Goal: Task Accomplishment & Management: Manage account settings

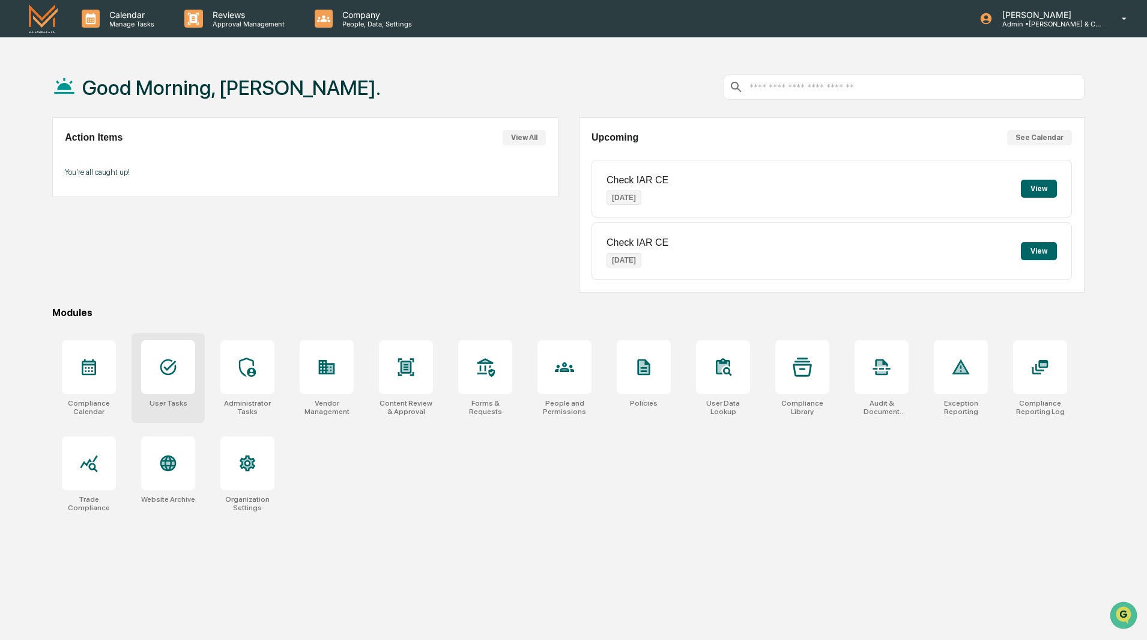
click at [172, 375] on icon at bounding box center [168, 366] width 19 height 19
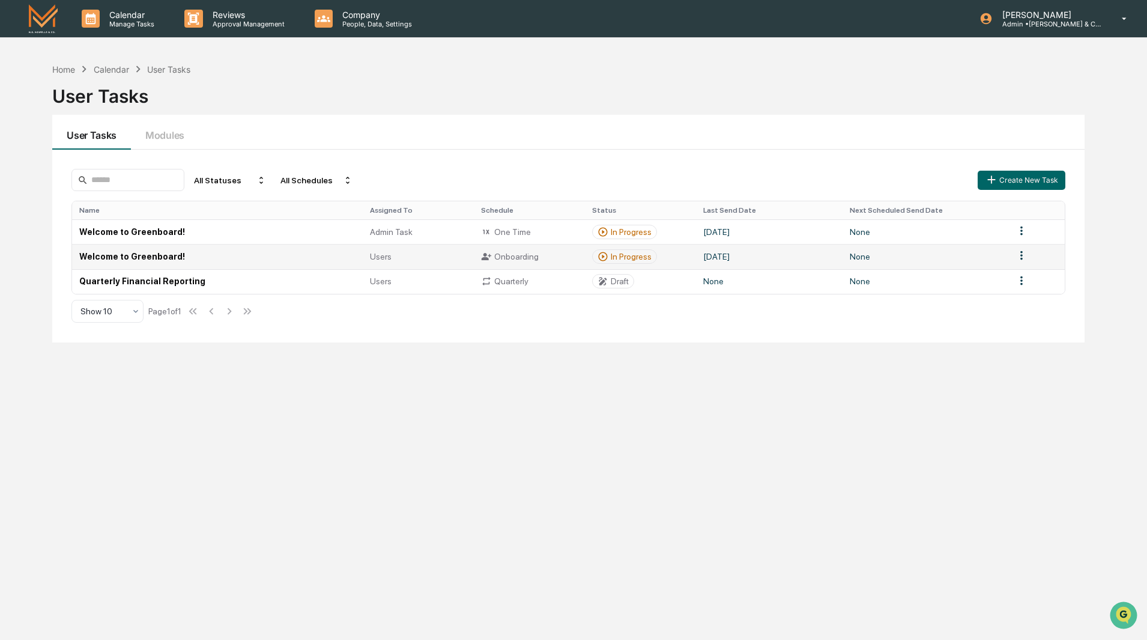
click at [154, 258] on td "Welcome to Greenboard!" at bounding box center [217, 256] width 290 height 25
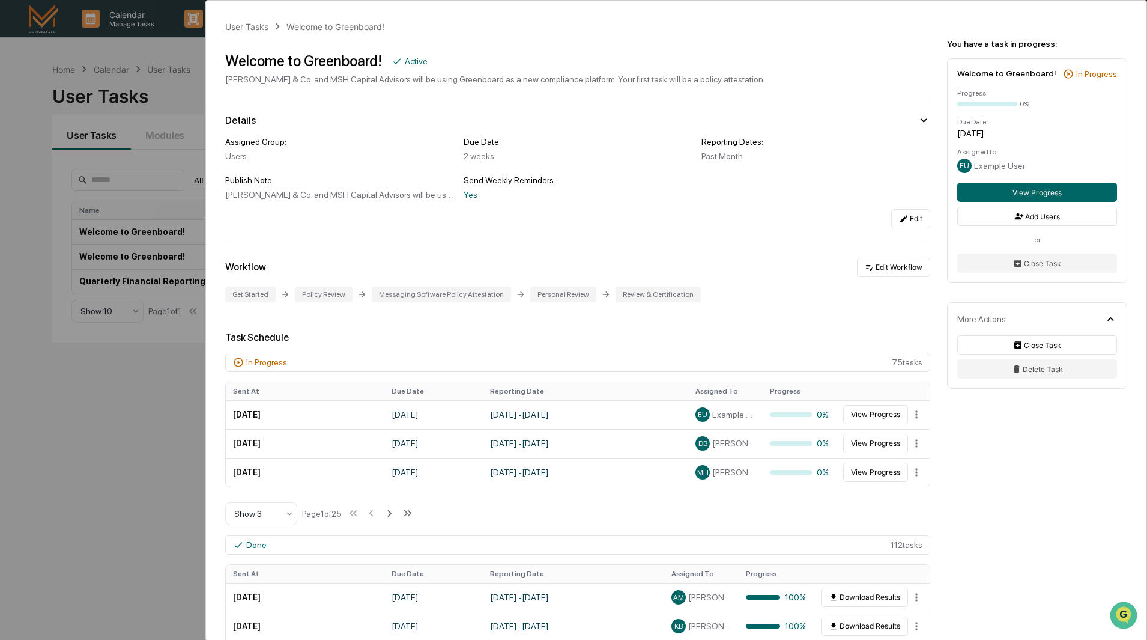
click at [262, 25] on div "User Tasks" at bounding box center [246, 27] width 43 height 10
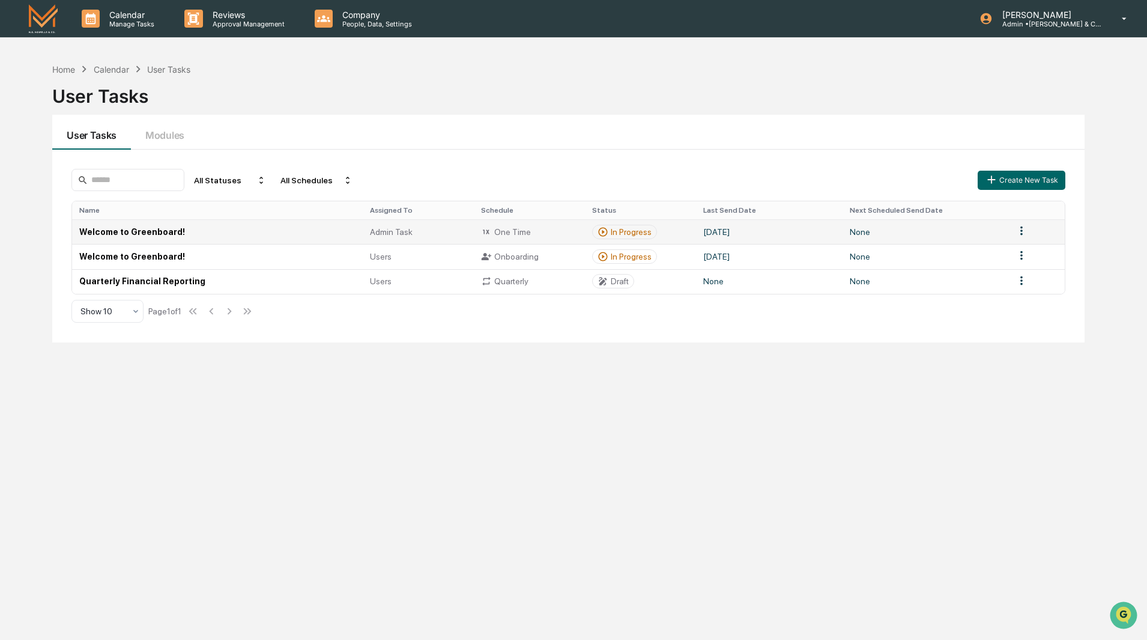
click at [152, 232] on td "Welcome to Greenboard!" at bounding box center [217, 231] width 290 height 25
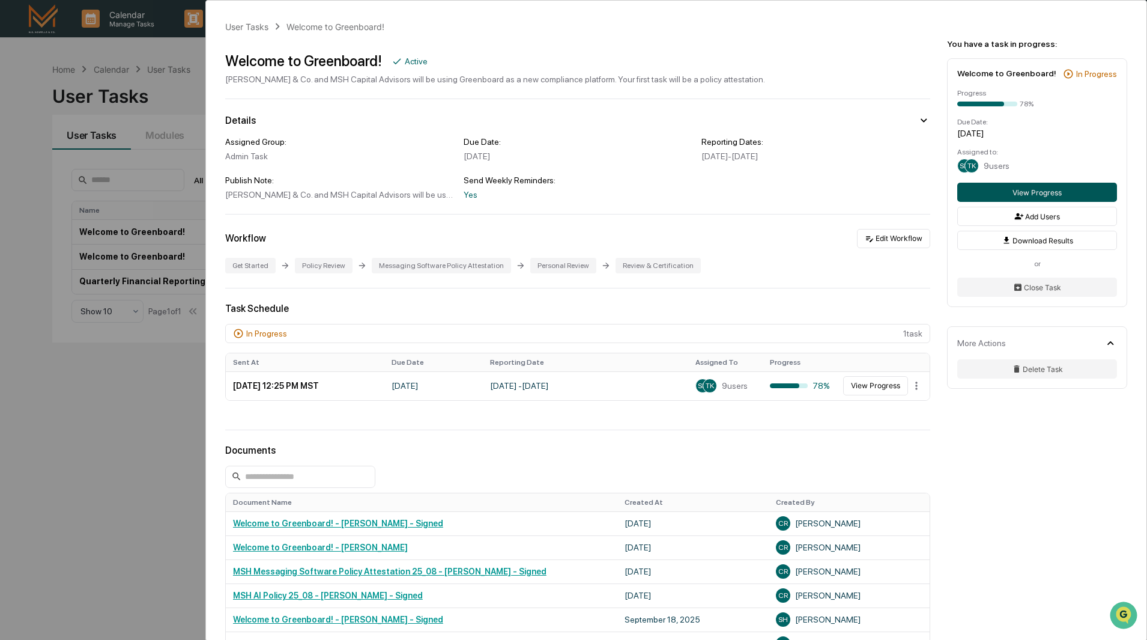
click at [1033, 190] on button "View Progress" at bounding box center [1037, 192] width 160 height 19
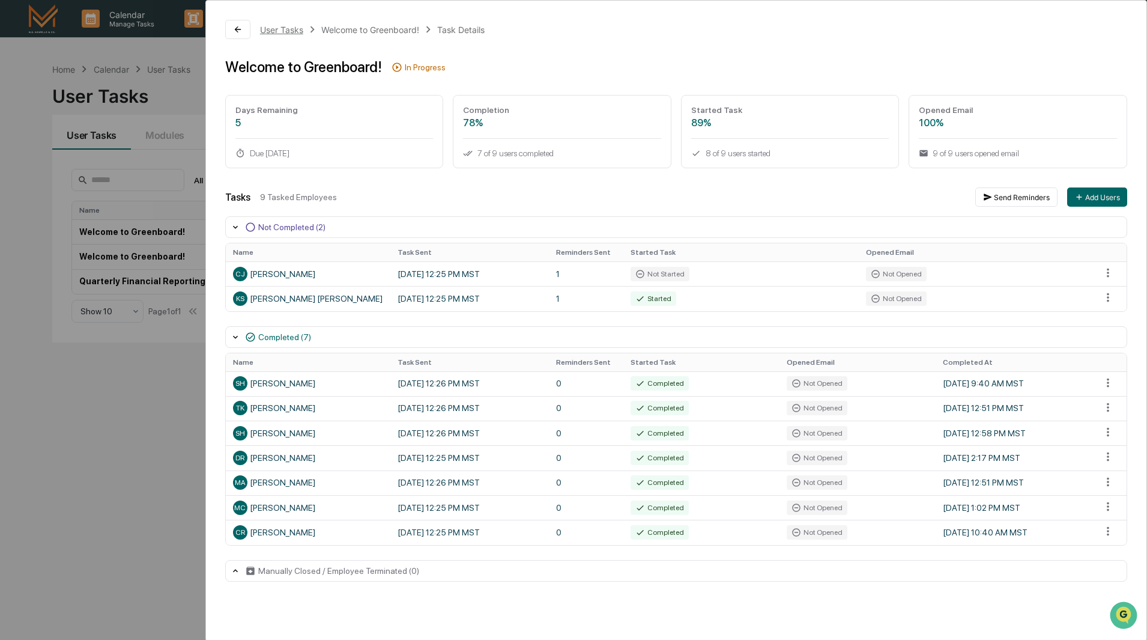
click at [284, 26] on div "User Tasks" at bounding box center [281, 30] width 43 height 10
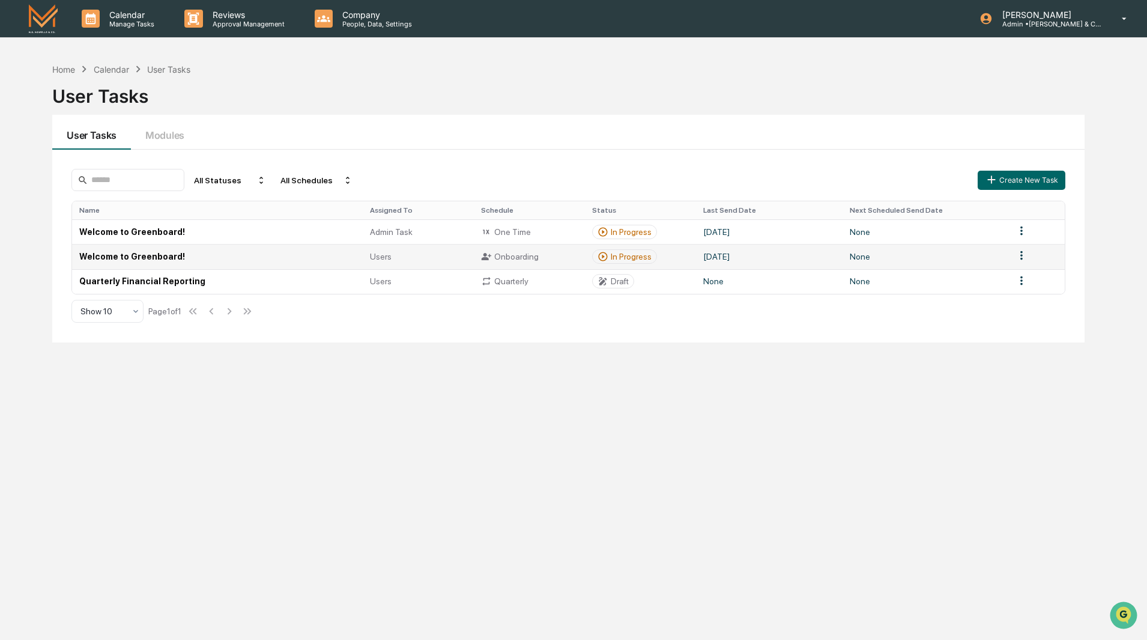
click at [160, 256] on td "Welcome to Greenboard!" at bounding box center [217, 256] width 290 height 25
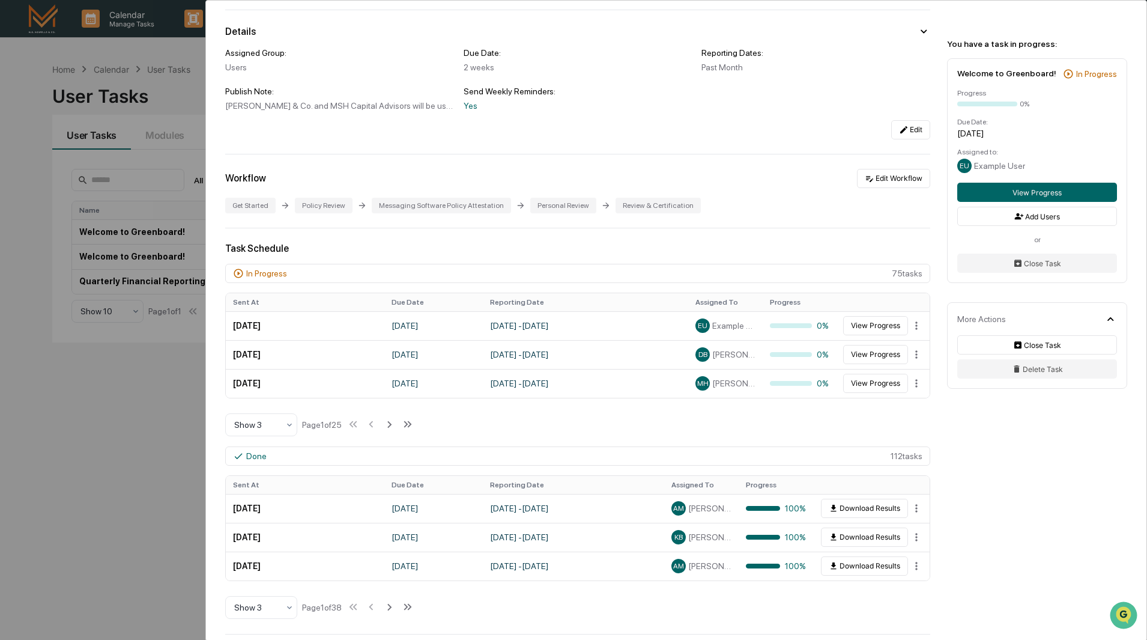
scroll to position [180, 0]
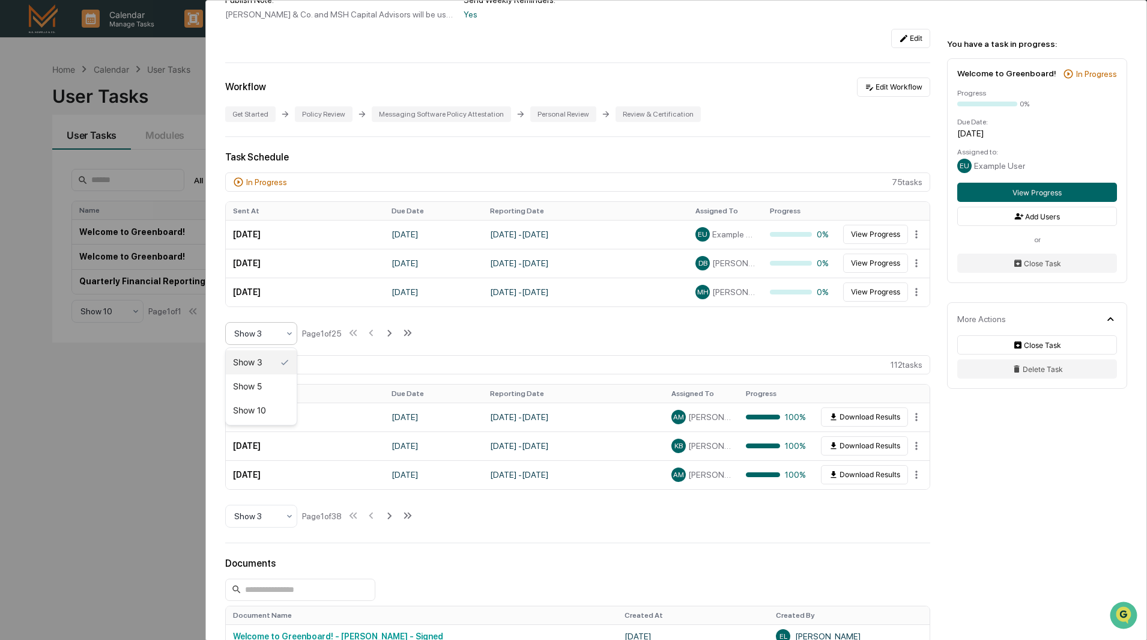
click at [261, 337] on div at bounding box center [256, 333] width 44 height 12
click at [265, 407] on div "Show 10" at bounding box center [261, 410] width 71 height 24
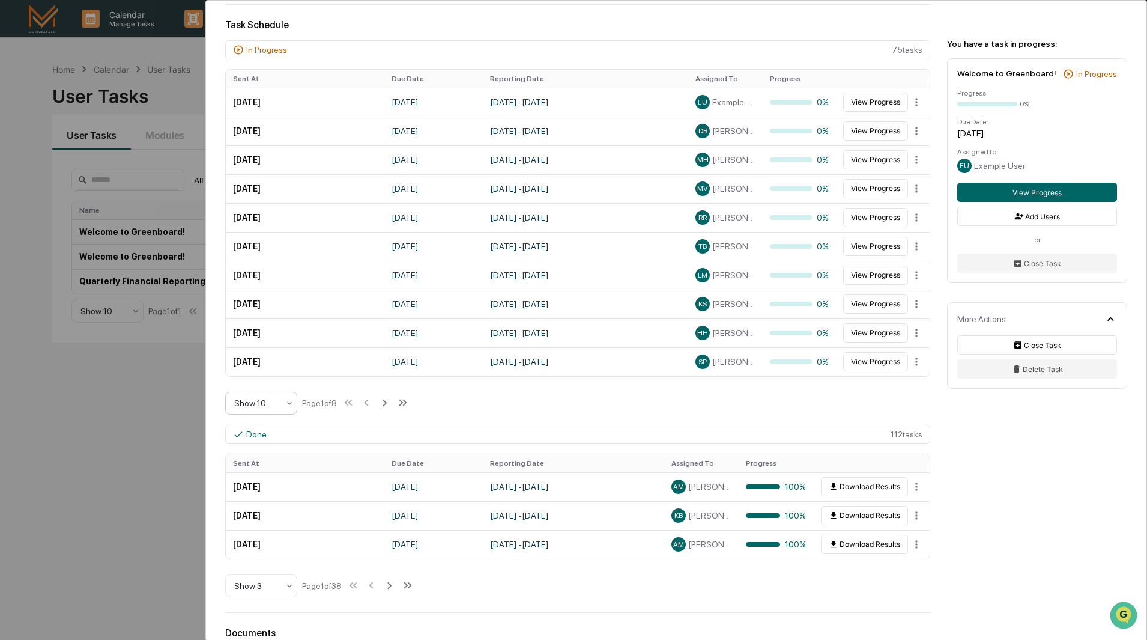
scroll to position [360, 0]
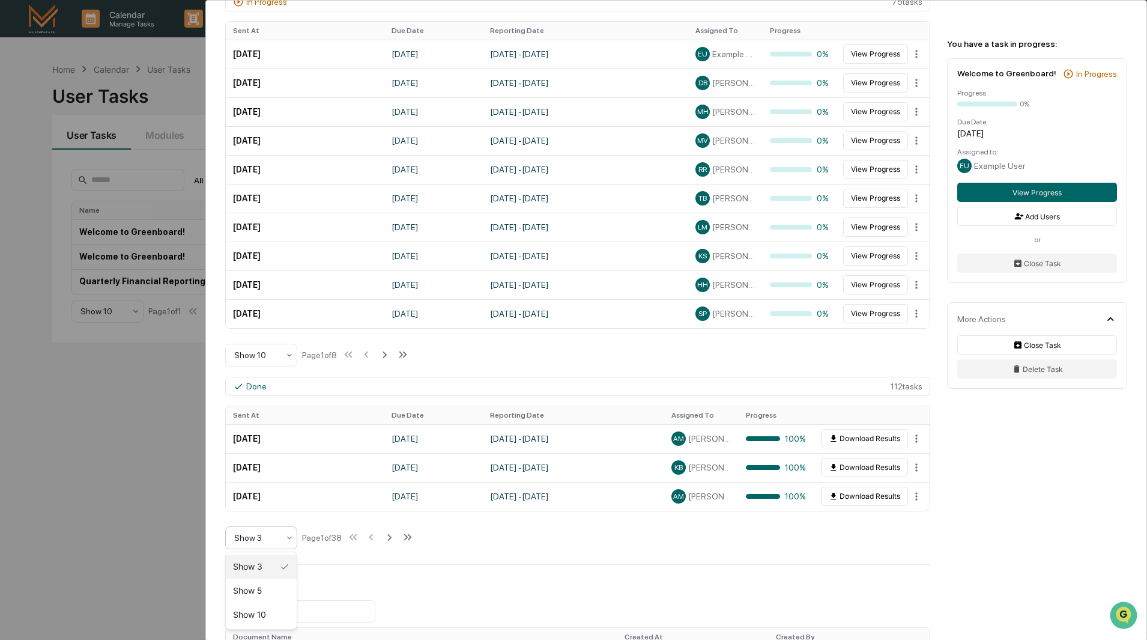
click at [289, 539] on icon at bounding box center [290, 538] width 10 height 10
click at [273, 613] on div "Show 10" at bounding box center [261, 614] width 71 height 24
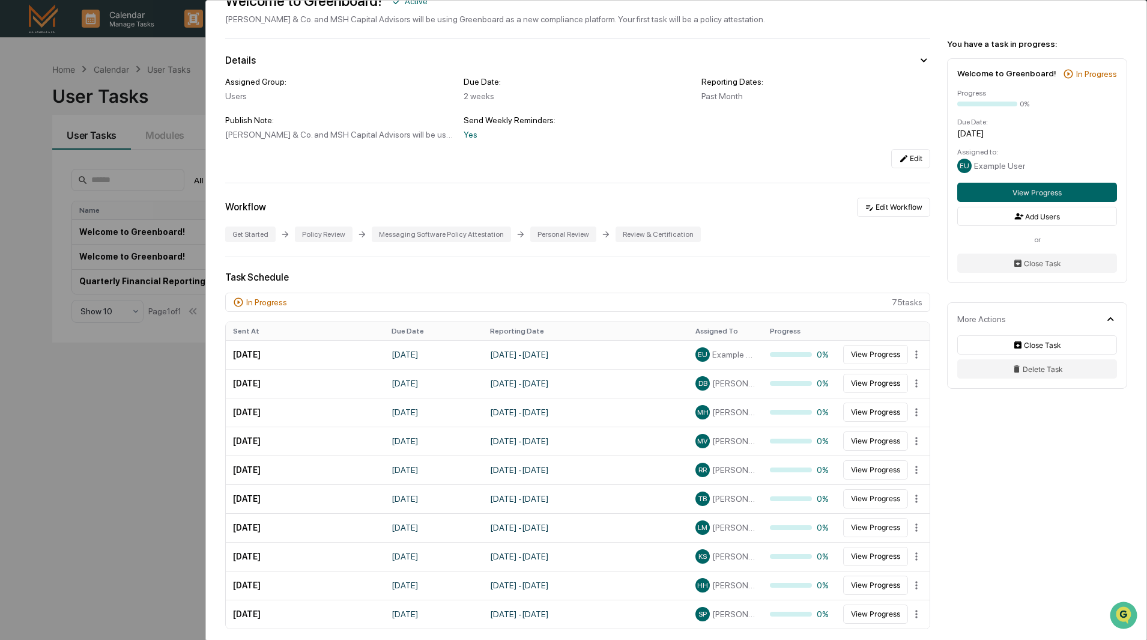
scroll to position [0, 0]
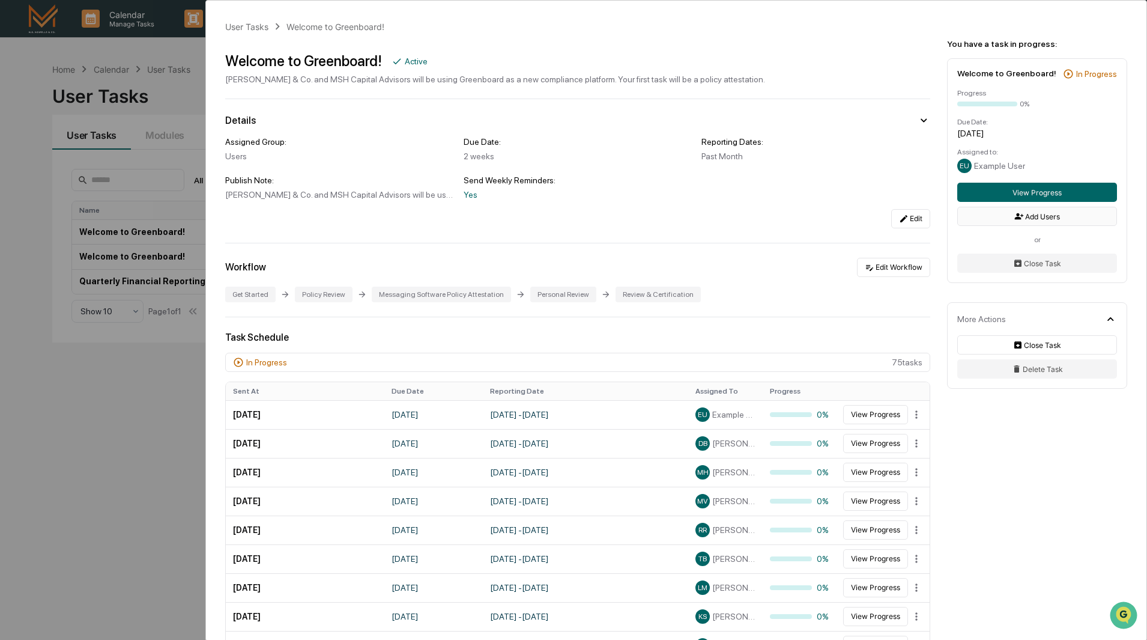
click at [1038, 217] on button "Add Users" at bounding box center [1037, 216] width 160 height 19
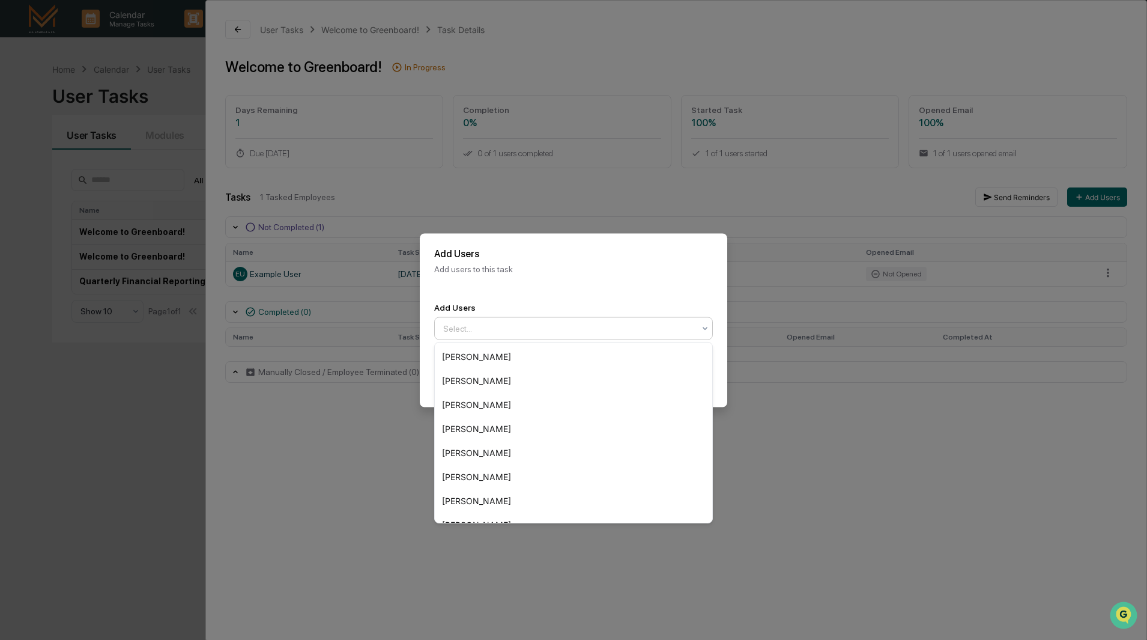
click at [701, 329] on icon at bounding box center [705, 328] width 10 height 10
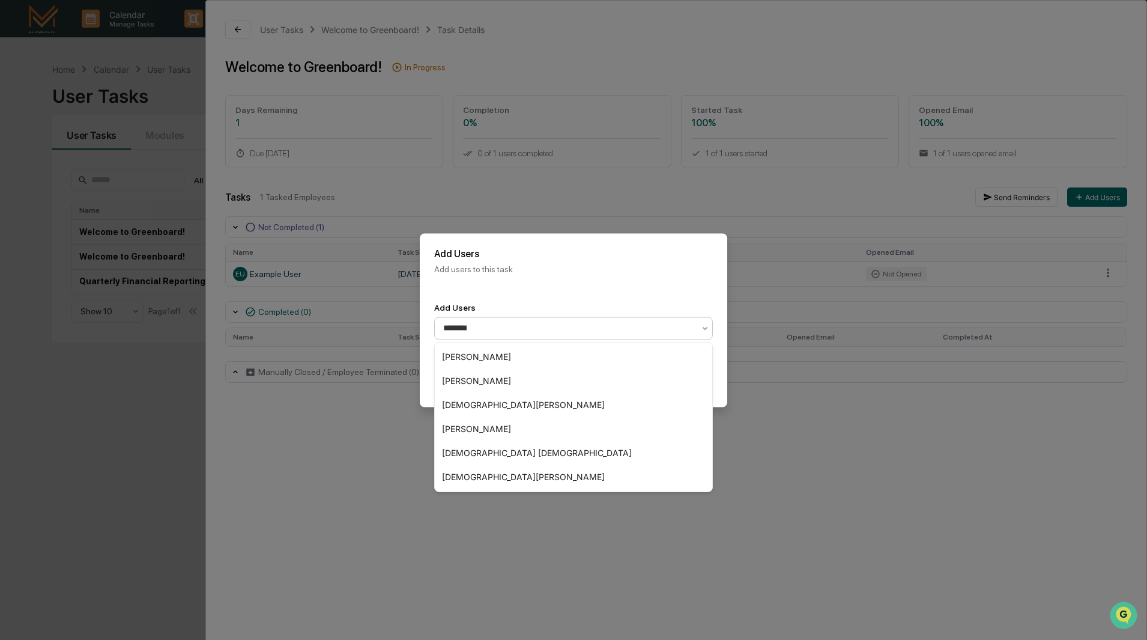
type input "*********"
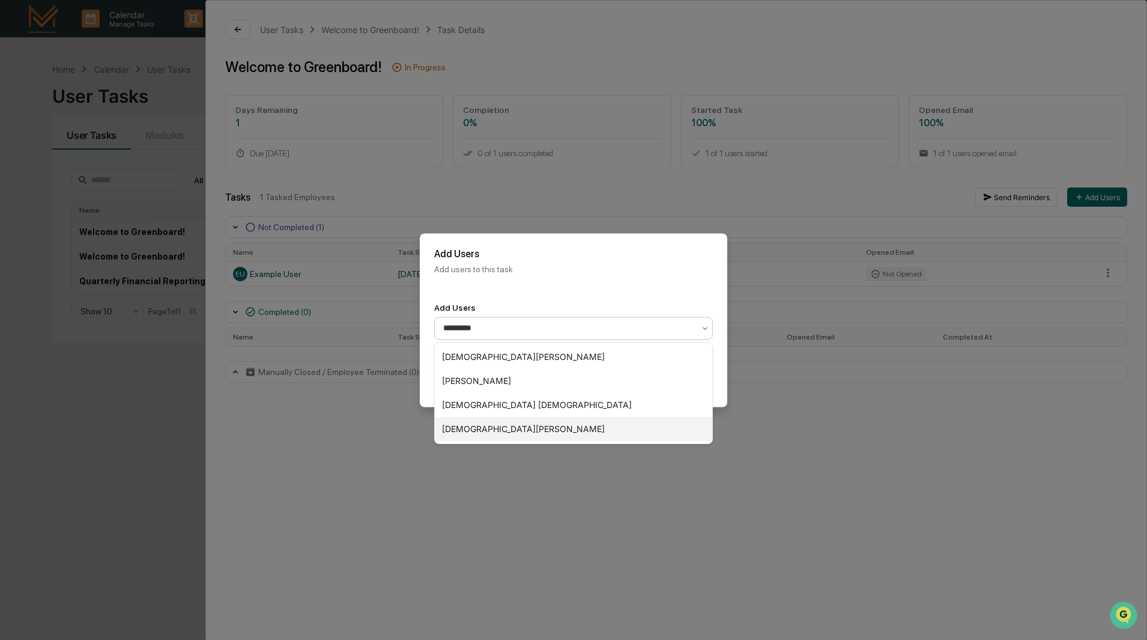
click at [504, 429] on div "[DEMOGRAPHIC_DATA][PERSON_NAME]" at bounding box center [573, 429] width 277 height 24
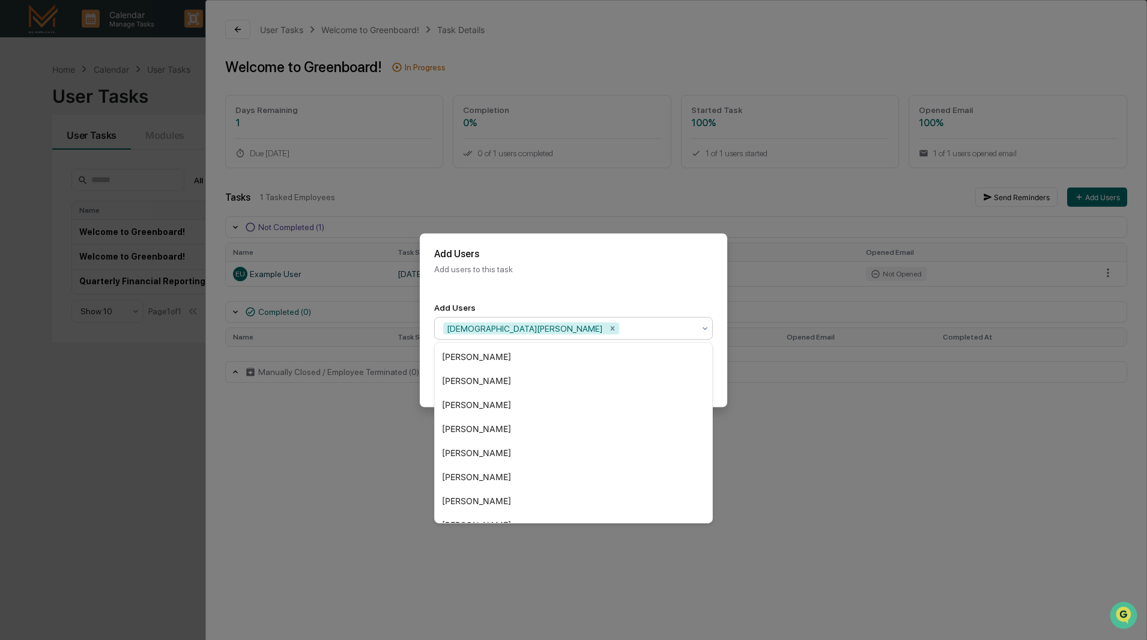
click at [665, 282] on div "Add Users Add users to this task" at bounding box center [573, 260] width 307 height 55
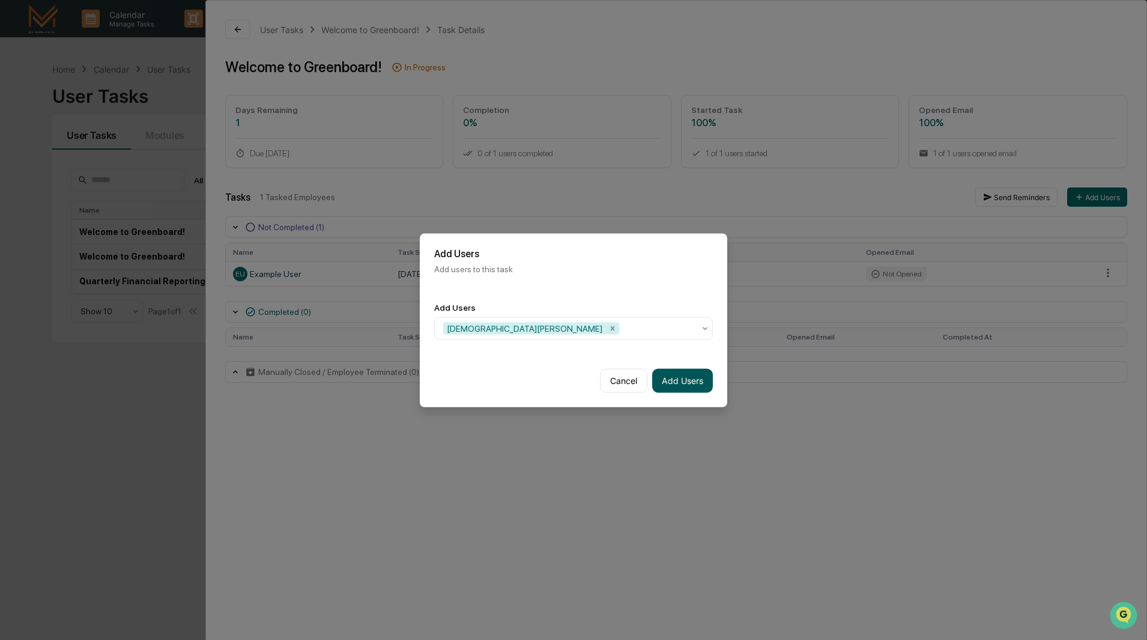
click at [681, 377] on button "Add Users" at bounding box center [682, 380] width 61 height 24
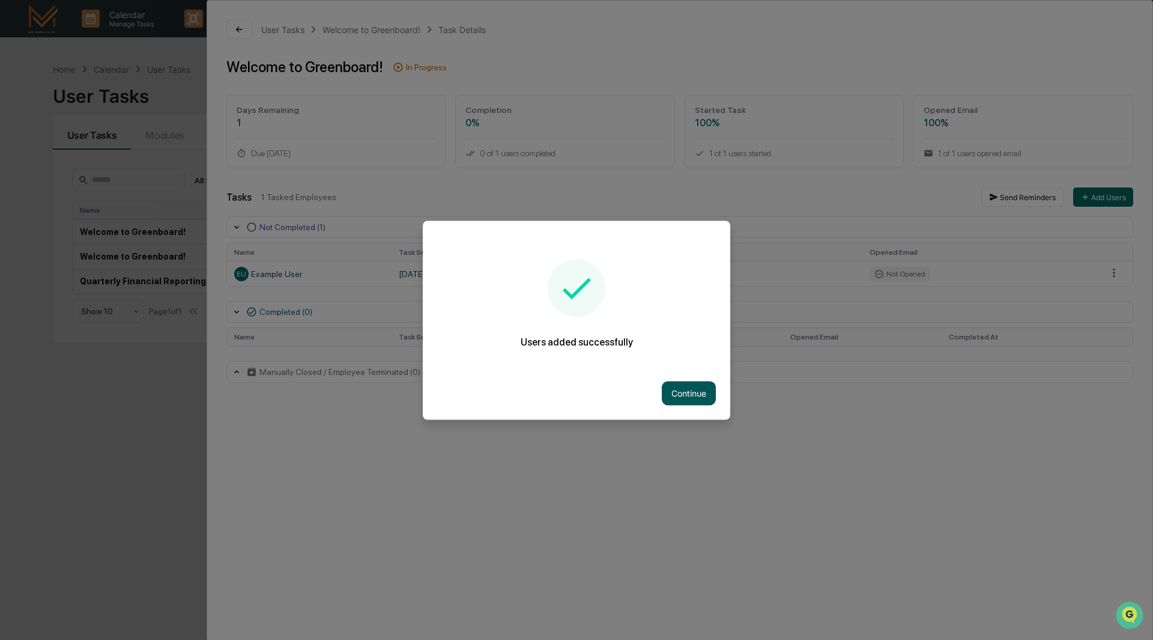
click at [685, 392] on button "Continue" at bounding box center [689, 393] width 54 height 24
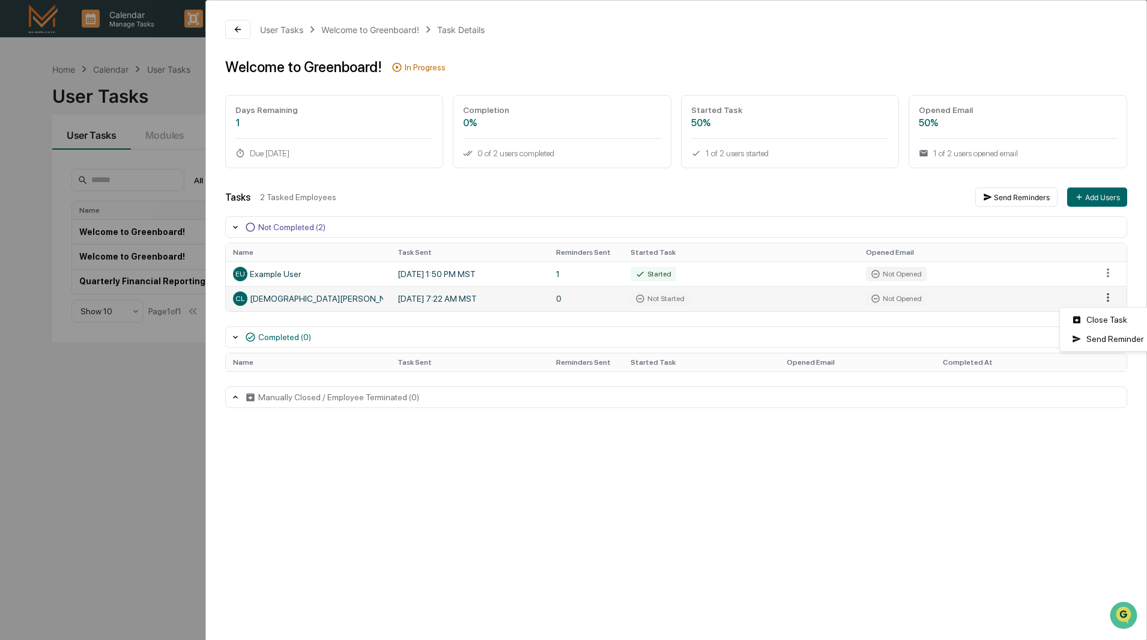
click at [1109, 294] on html "Calendar Manage Tasks Reviews Approval Management Company People, Data, Setting…" at bounding box center [573, 320] width 1147 height 640
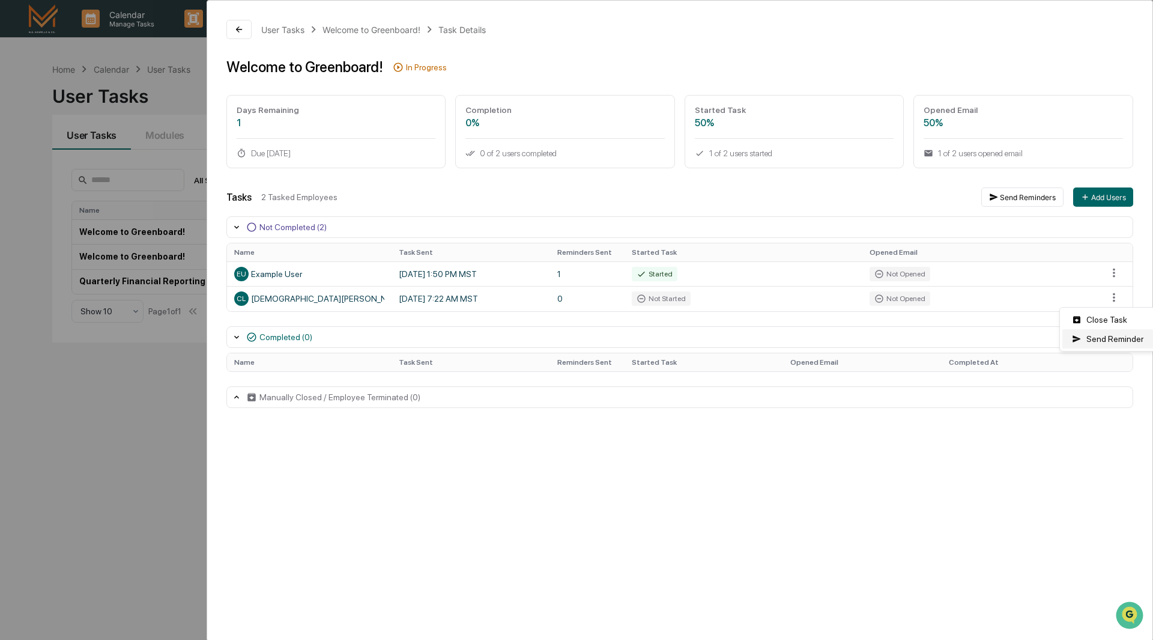
click at [1105, 339] on div "Send Reminder" at bounding box center [1107, 338] width 91 height 19
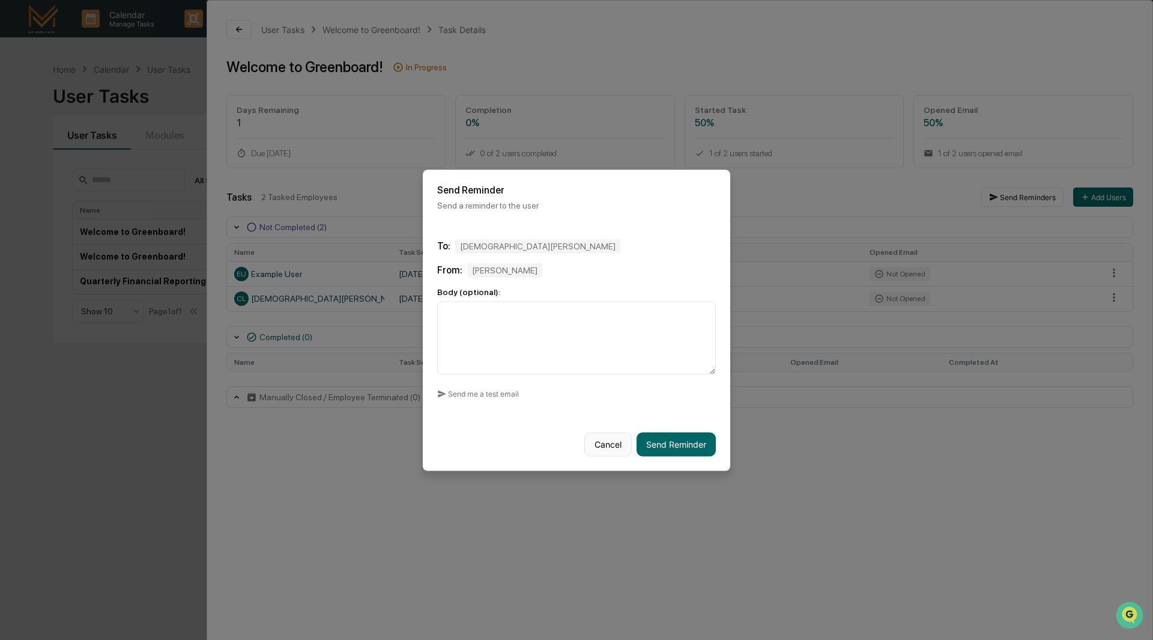
click at [595, 443] on button "Cancel" at bounding box center [607, 444] width 47 height 24
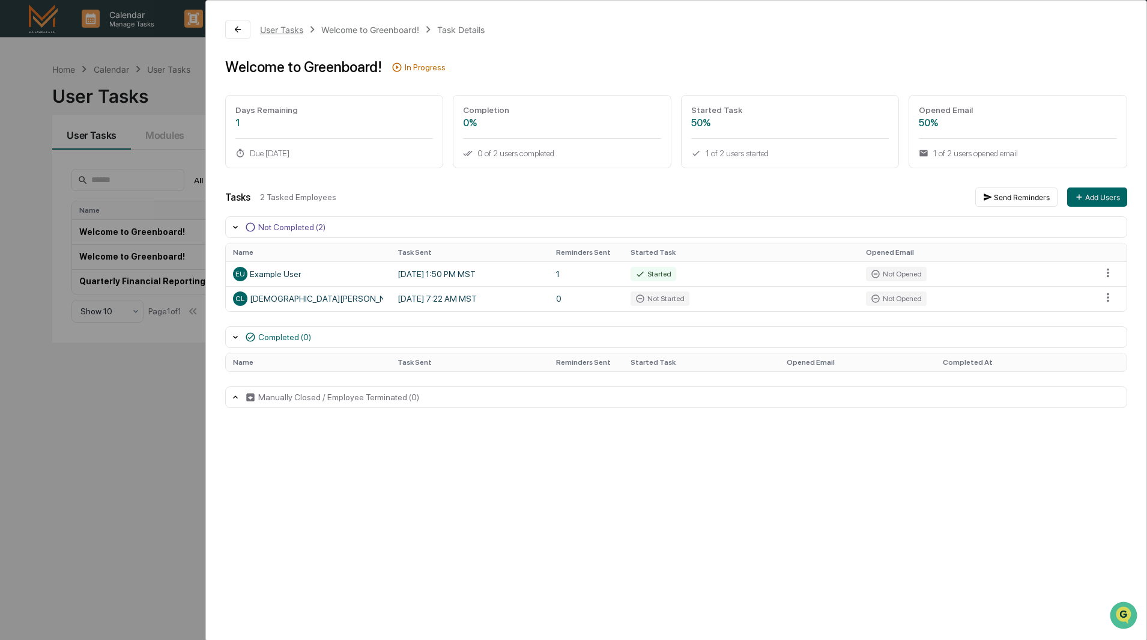
click at [276, 29] on div "User Tasks" at bounding box center [281, 30] width 43 height 10
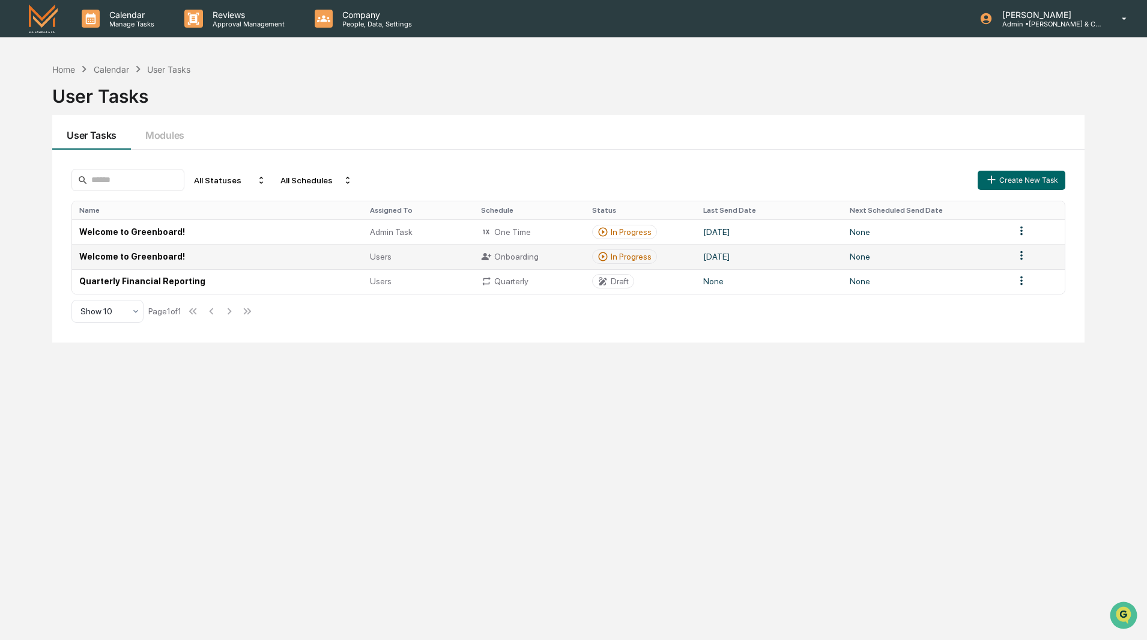
click at [152, 256] on td "Welcome to Greenboard!" at bounding box center [217, 256] width 290 height 25
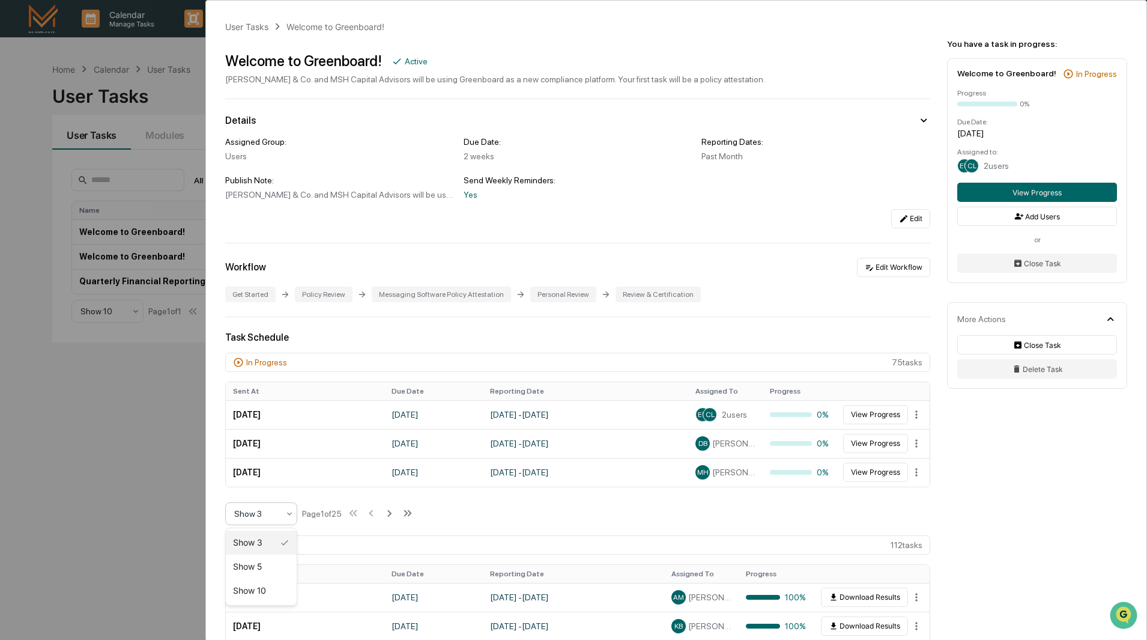
click at [283, 513] on div "Show 3" at bounding box center [256, 513] width 56 height 17
click at [273, 591] on div "Show 10" at bounding box center [261, 590] width 71 height 24
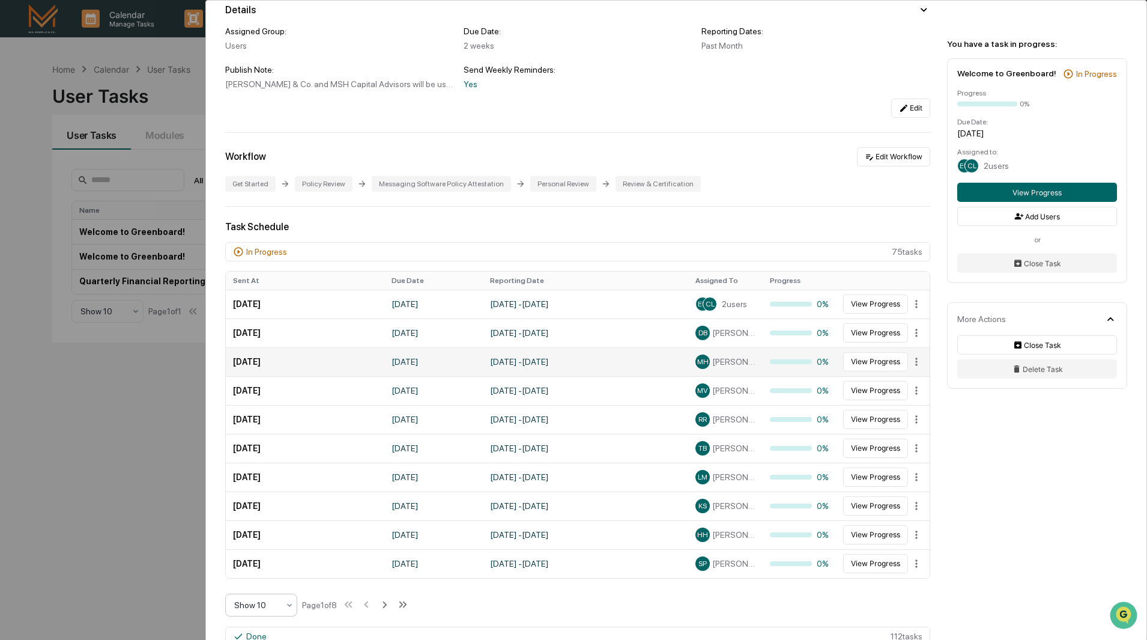
scroll to position [120, 0]
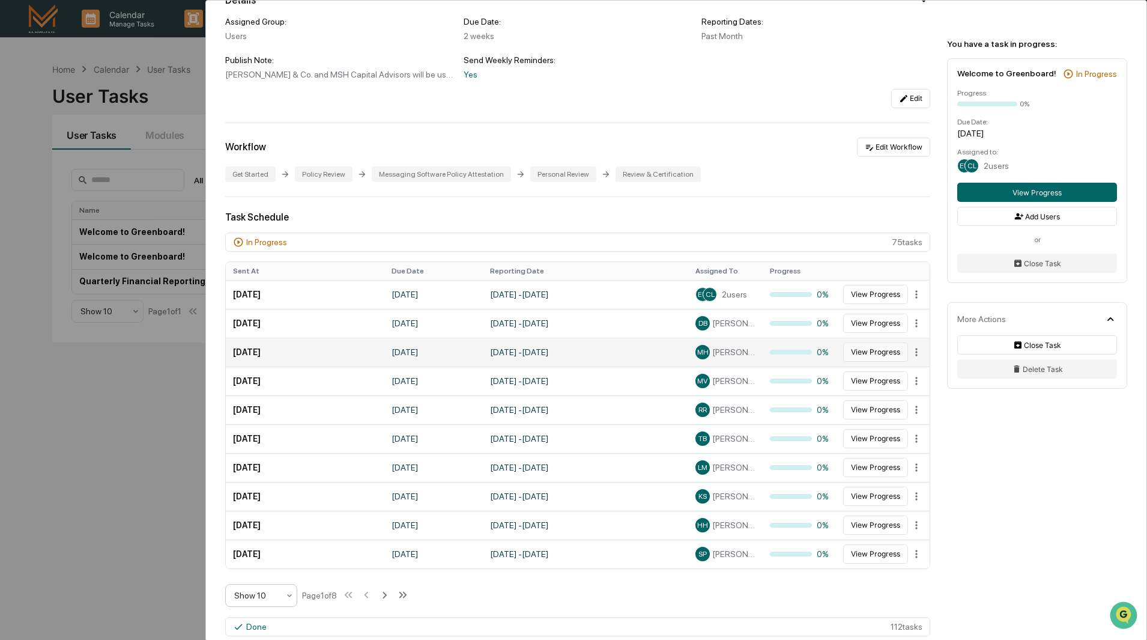
click at [881, 351] on button "View Progress" at bounding box center [875, 351] width 65 height 19
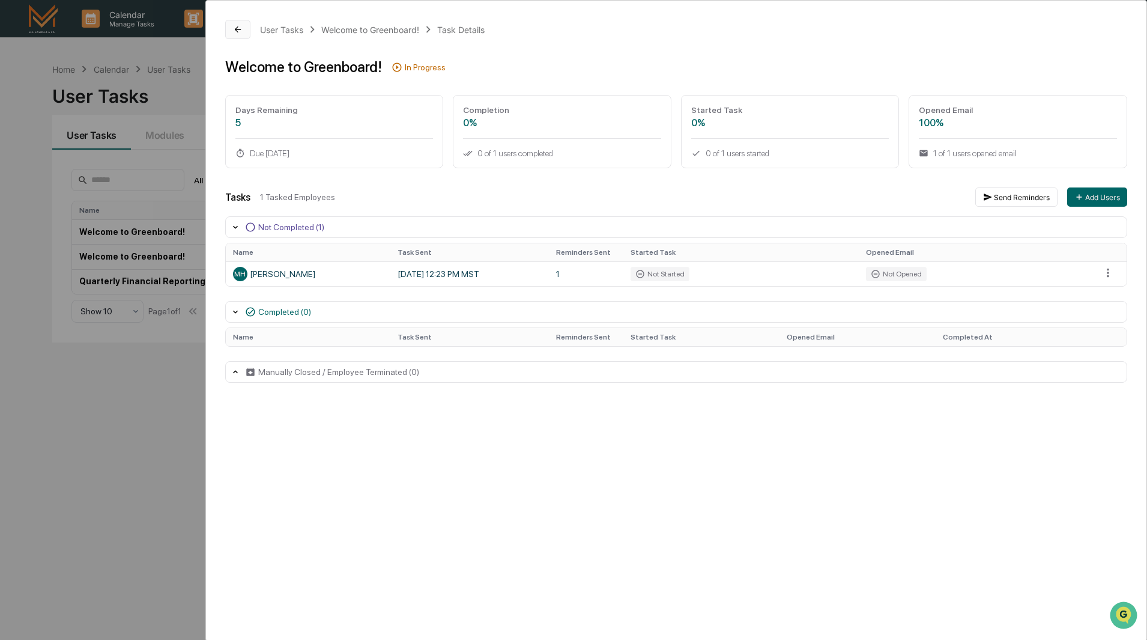
click at [235, 29] on icon at bounding box center [238, 29] width 6 height 6
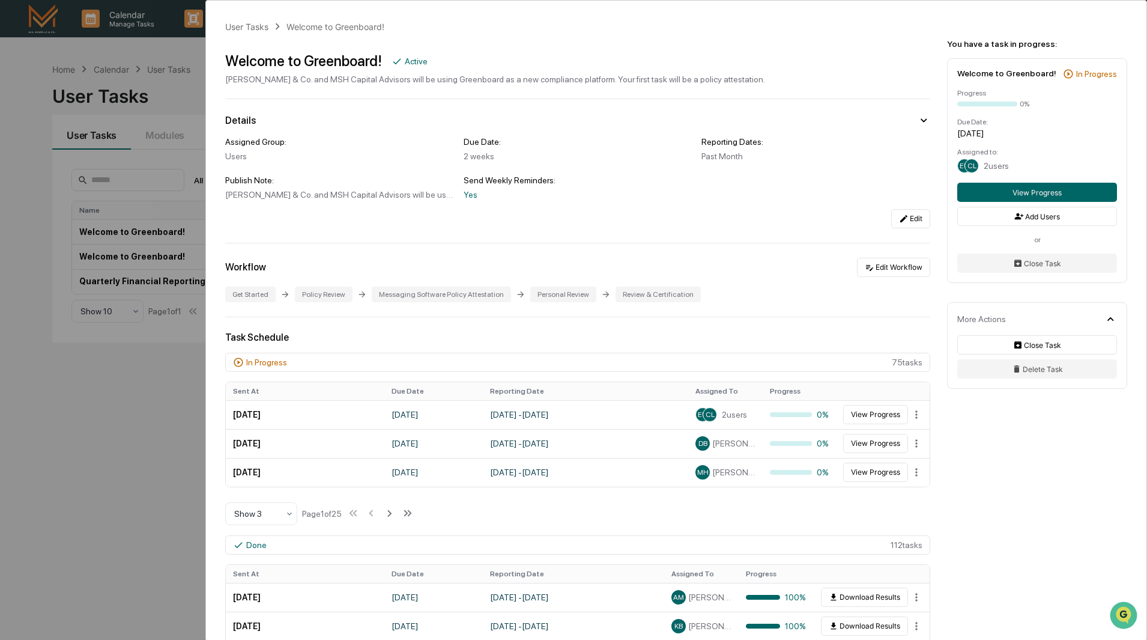
click at [235, 29] on div "User Tasks" at bounding box center [246, 27] width 43 height 10
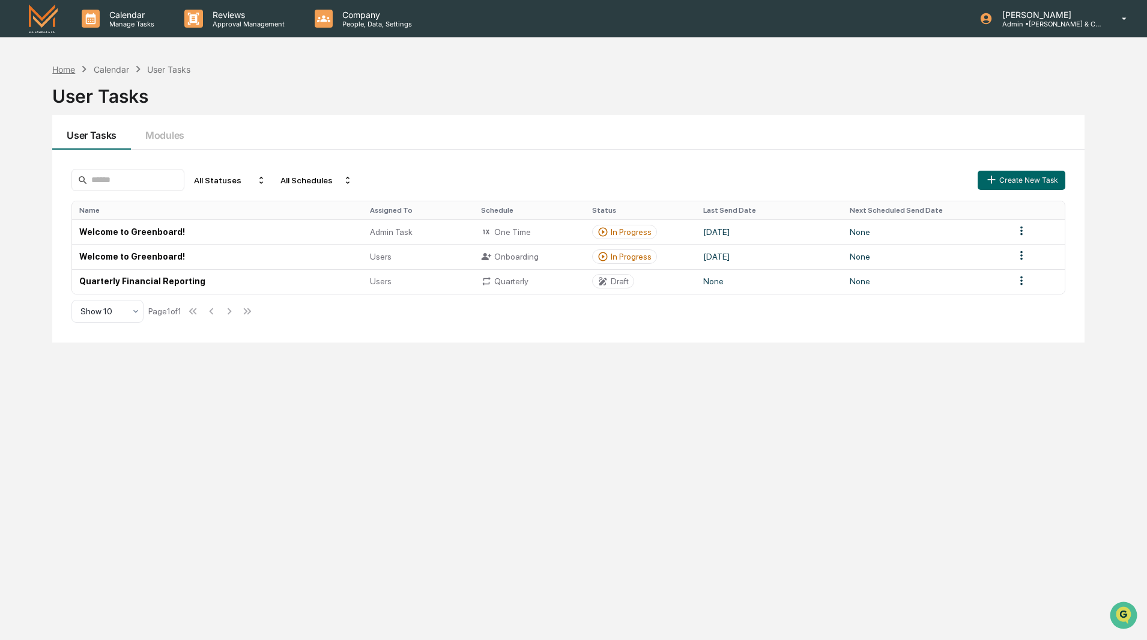
click at [73, 70] on div "Home" at bounding box center [63, 69] width 23 height 10
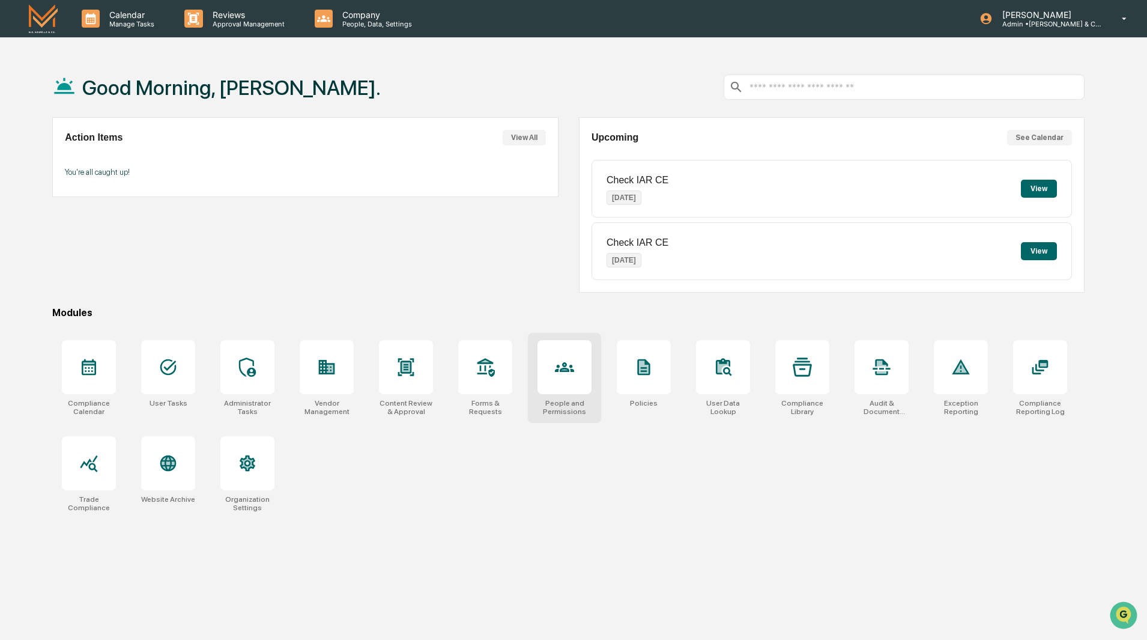
click at [575, 391] on div at bounding box center [564, 367] width 54 height 54
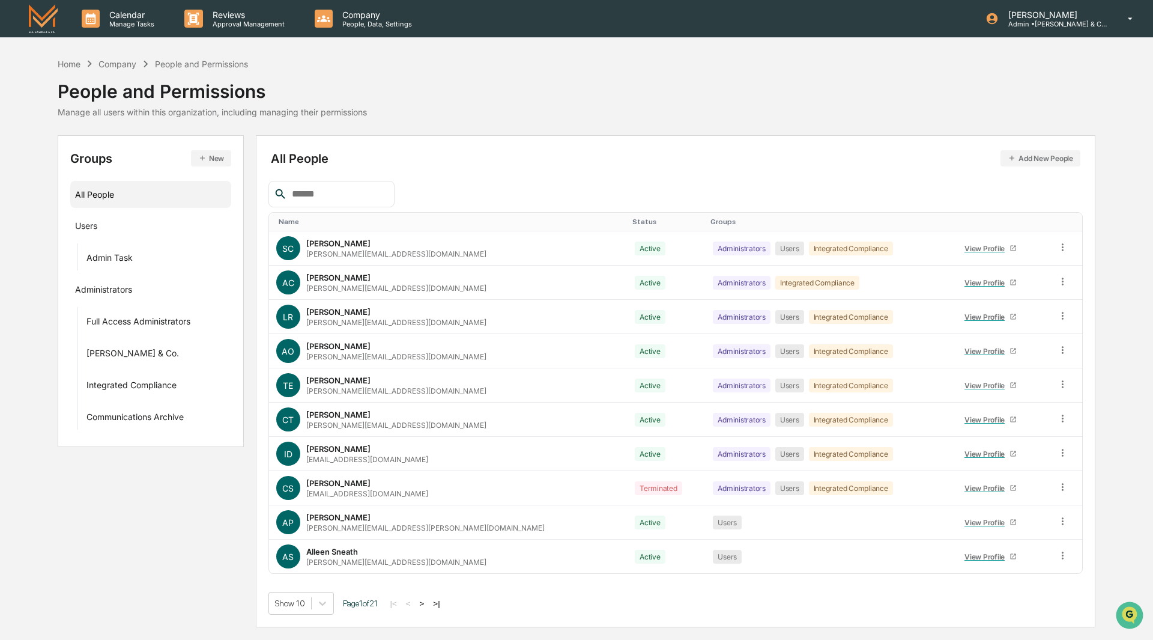
click at [347, 193] on input "text" at bounding box center [338, 194] width 102 height 16
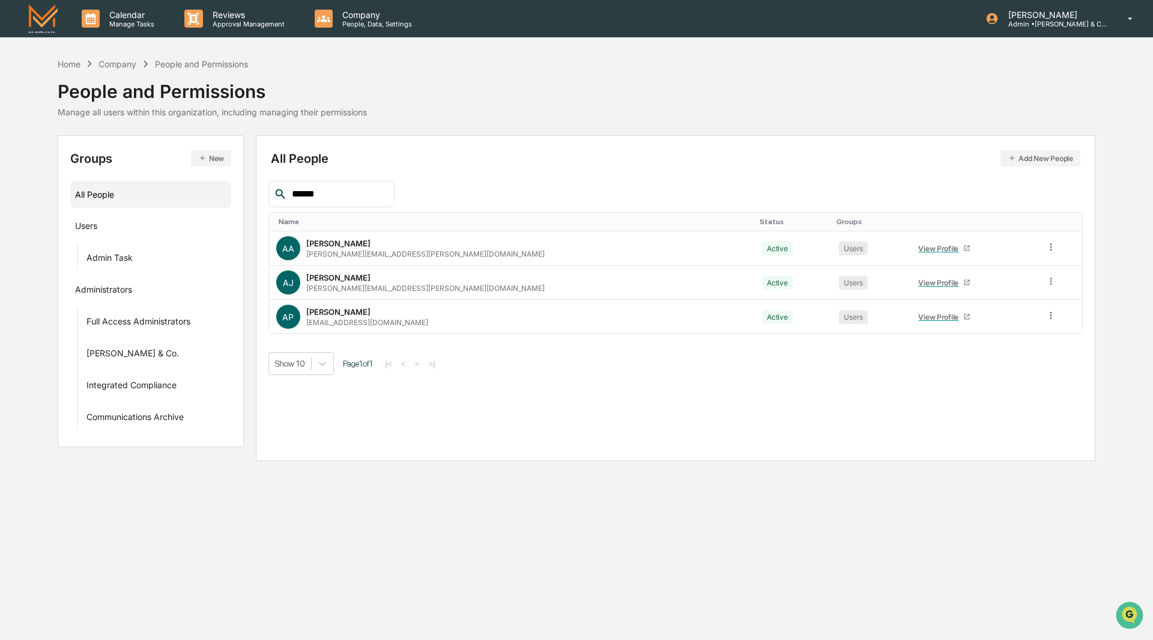
type input "******"
click at [918, 319] on div "View Profile" at bounding box center [940, 316] width 45 height 9
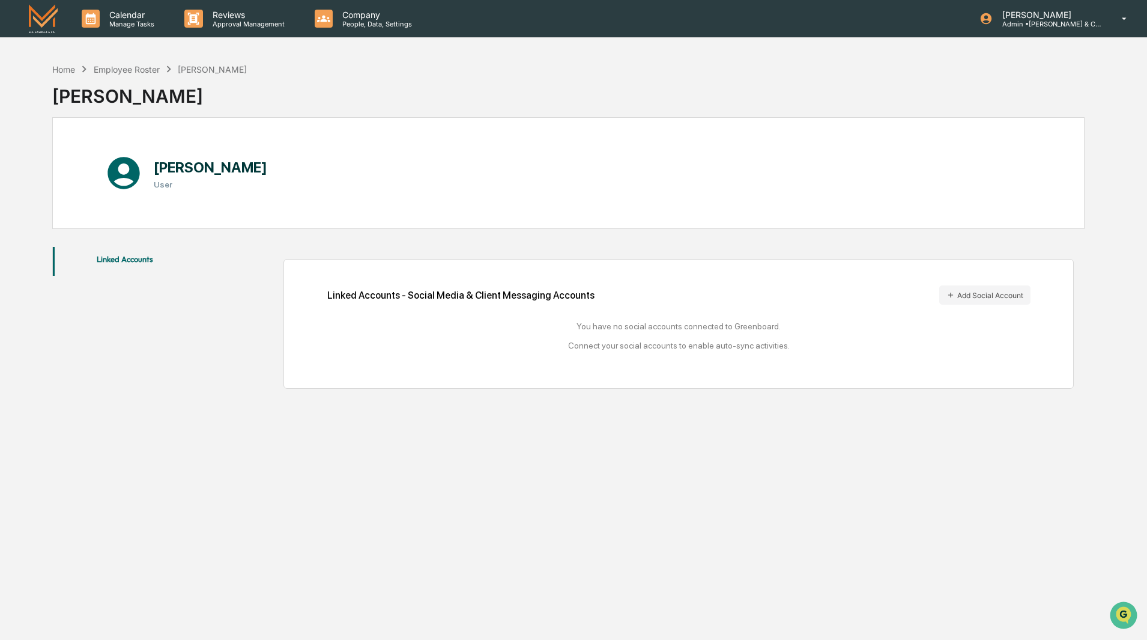
click at [223, 70] on div "[PERSON_NAME]" at bounding box center [212, 69] width 69 height 10
click at [145, 70] on div "Employee Roster" at bounding box center [127, 69] width 66 height 10
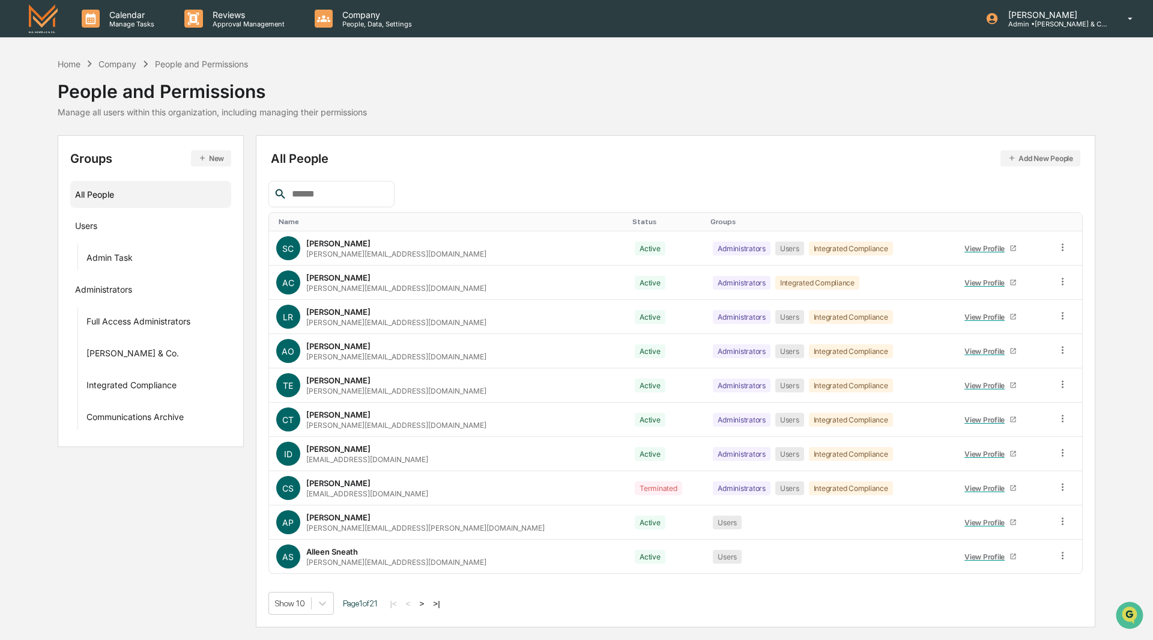
click at [344, 192] on input "text" at bounding box center [338, 194] width 102 height 16
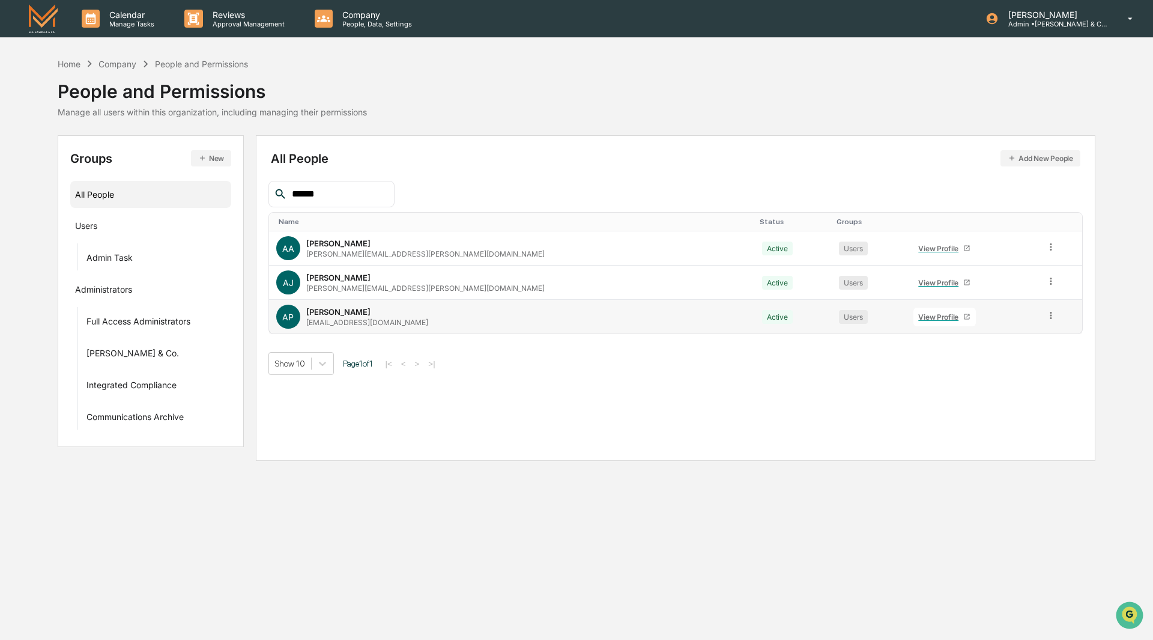
click at [1046, 318] on icon at bounding box center [1051, 315] width 11 height 11
click at [993, 410] on div "Reset Password" at bounding box center [997, 407] width 100 height 14
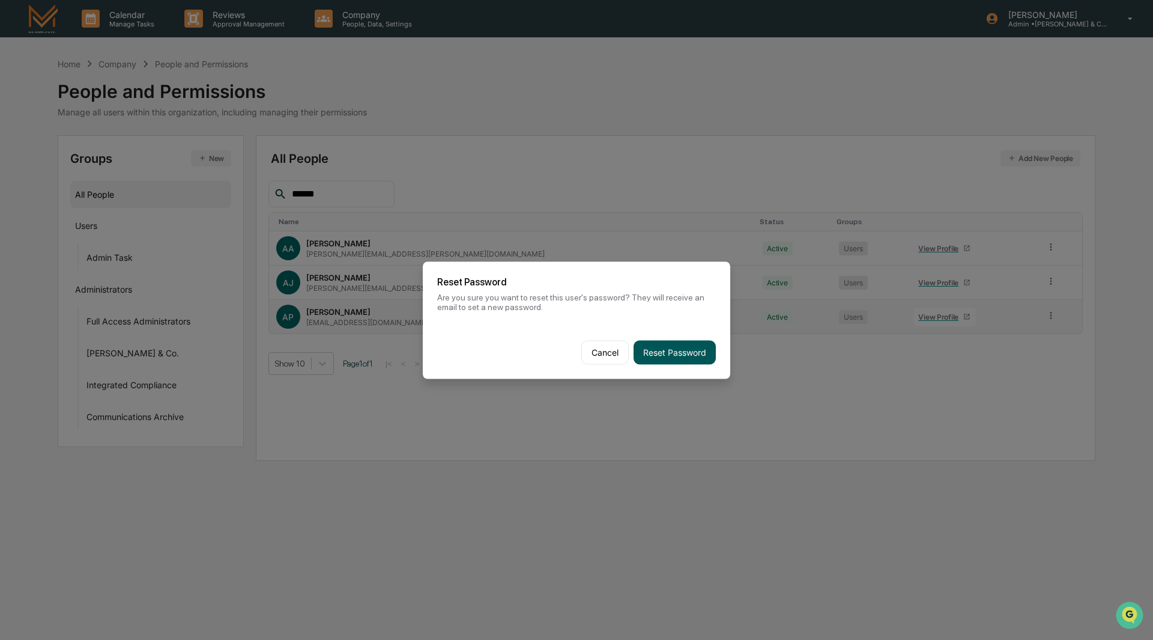
click at [683, 356] on button "Reset Password" at bounding box center [675, 352] width 82 height 24
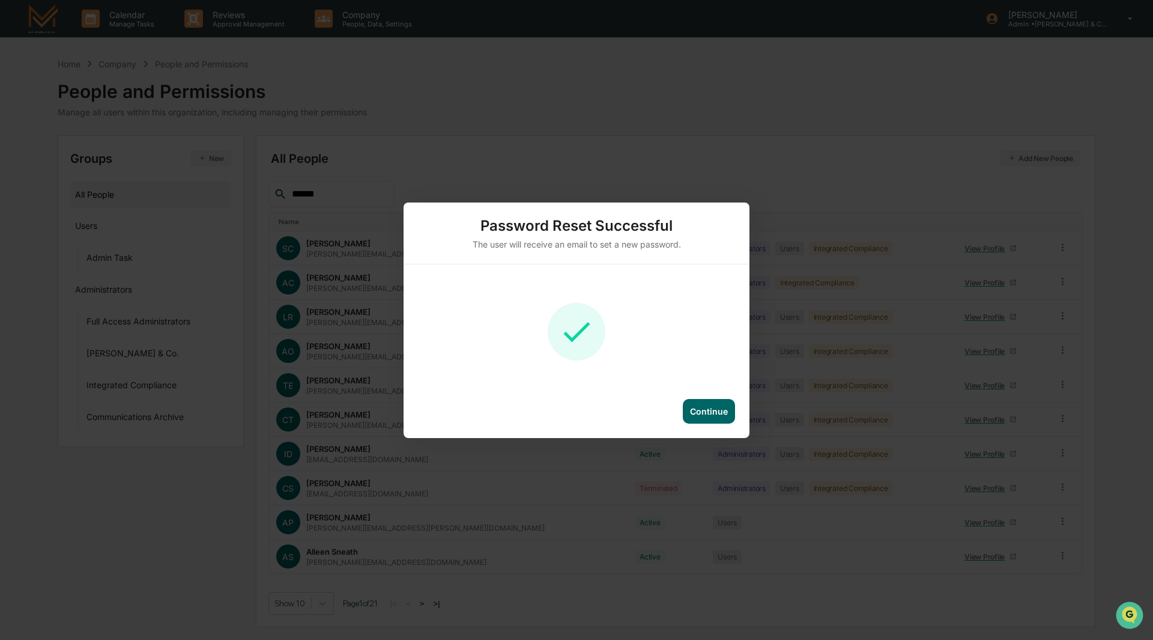
click at [698, 410] on div "Continue" at bounding box center [709, 411] width 38 height 10
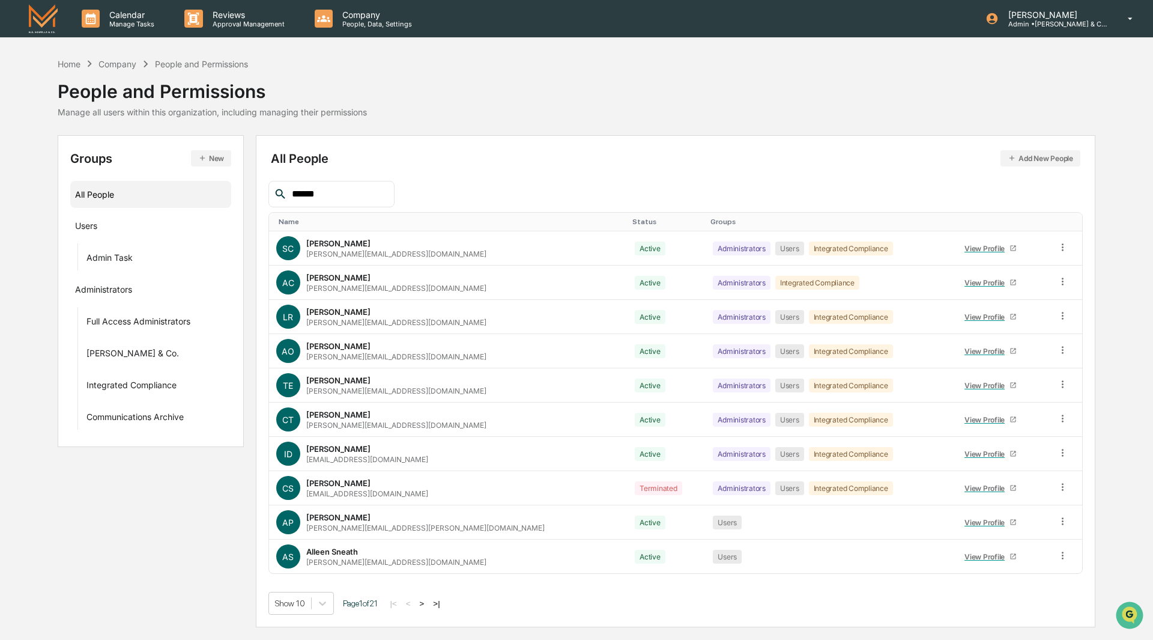
click at [348, 195] on input "******" at bounding box center [338, 194] width 102 height 16
drag, startPoint x: 348, startPoint y: 195, endPoint x: 270, endPoint y: 202, distance: 78.3
click at [273, 202] on div "******" at bounding box center [331, 194] width 126 height 26
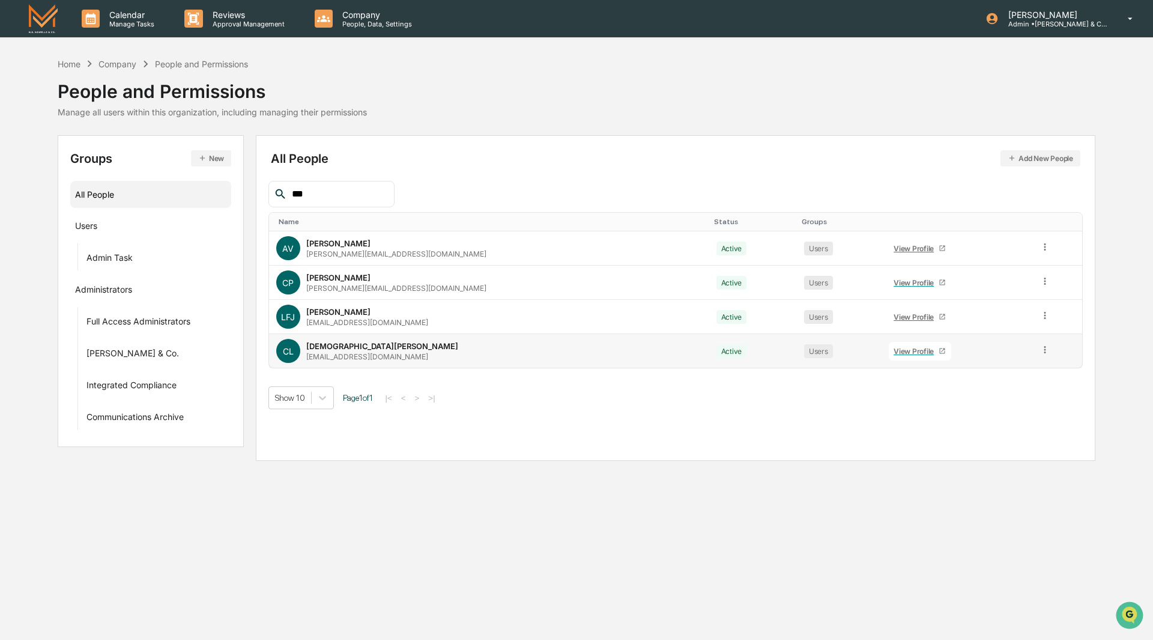
type input "***"
click at [1044, 347] on icon at bounding box center [1045, 349] width 2 height 7
click at [984, 444] on div "Reset Password" at bounding box center [991, 441] width 100 height 14
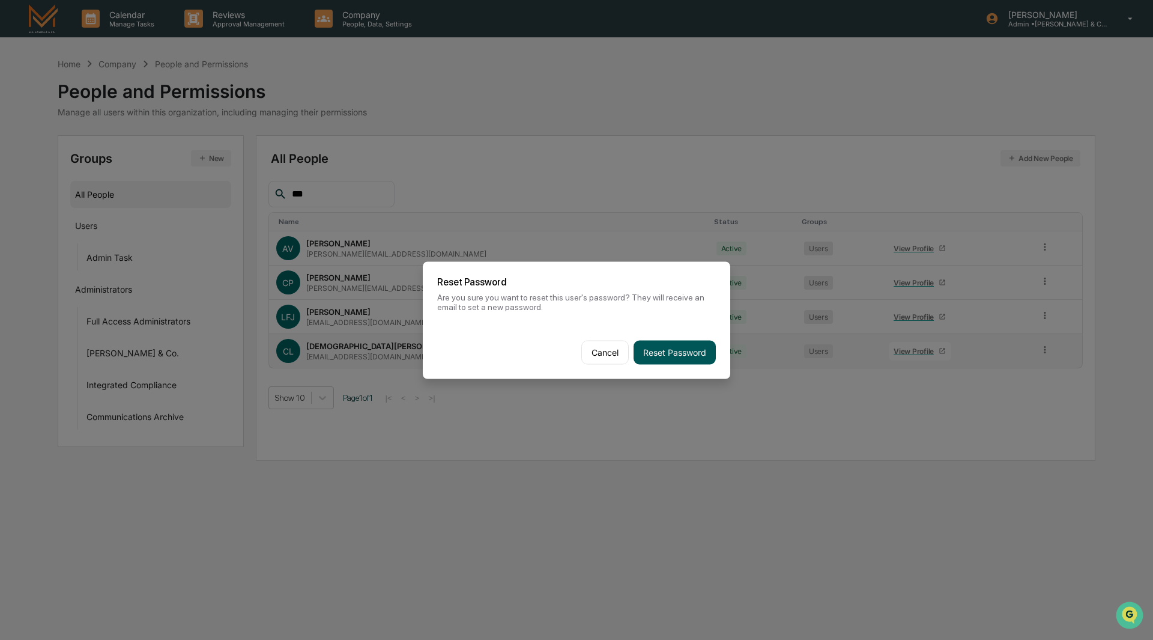
click at [670, 359] on button "Reset Password" at bounding box center [675, 352] width 82 height 24
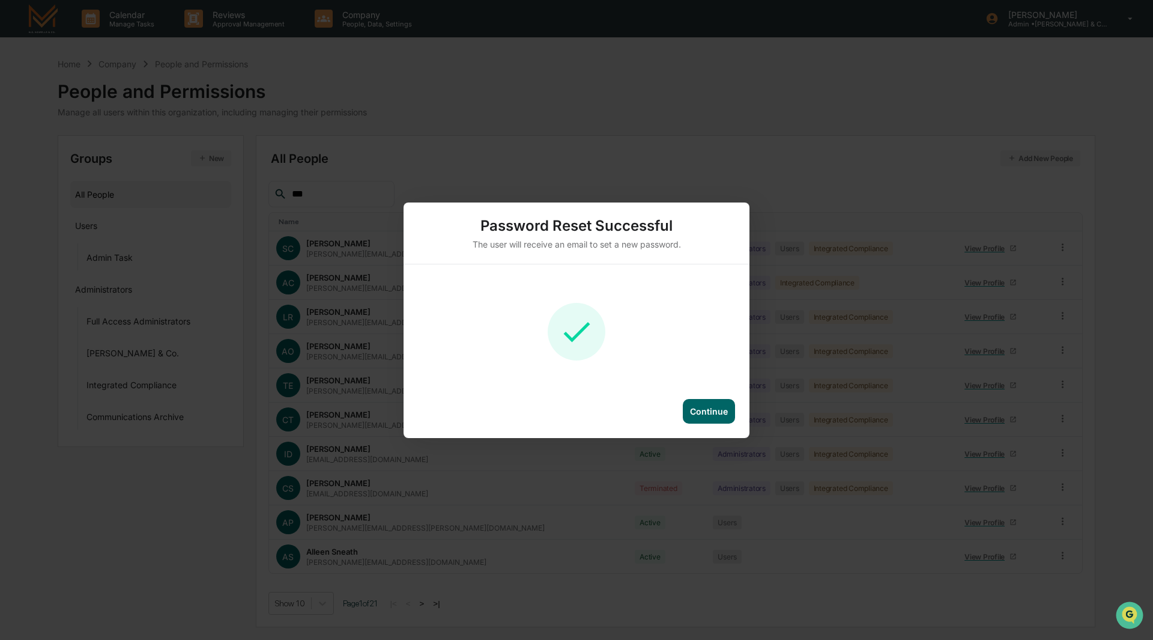
click at [697, 410] on div "Continue" at bounding box center [709, 411] width 38 height 10
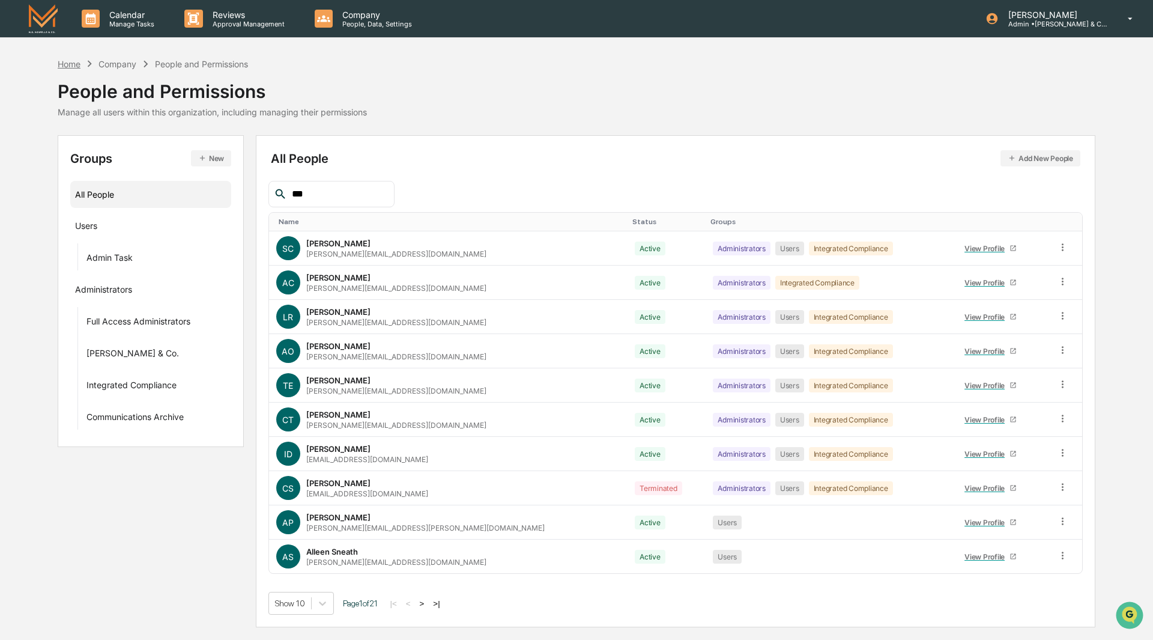
click at [59, 65] on div "Home" at bounding box center [69, 64] width 23 height 10
